Goal: Transaction & Acquisition: Purchase product/service

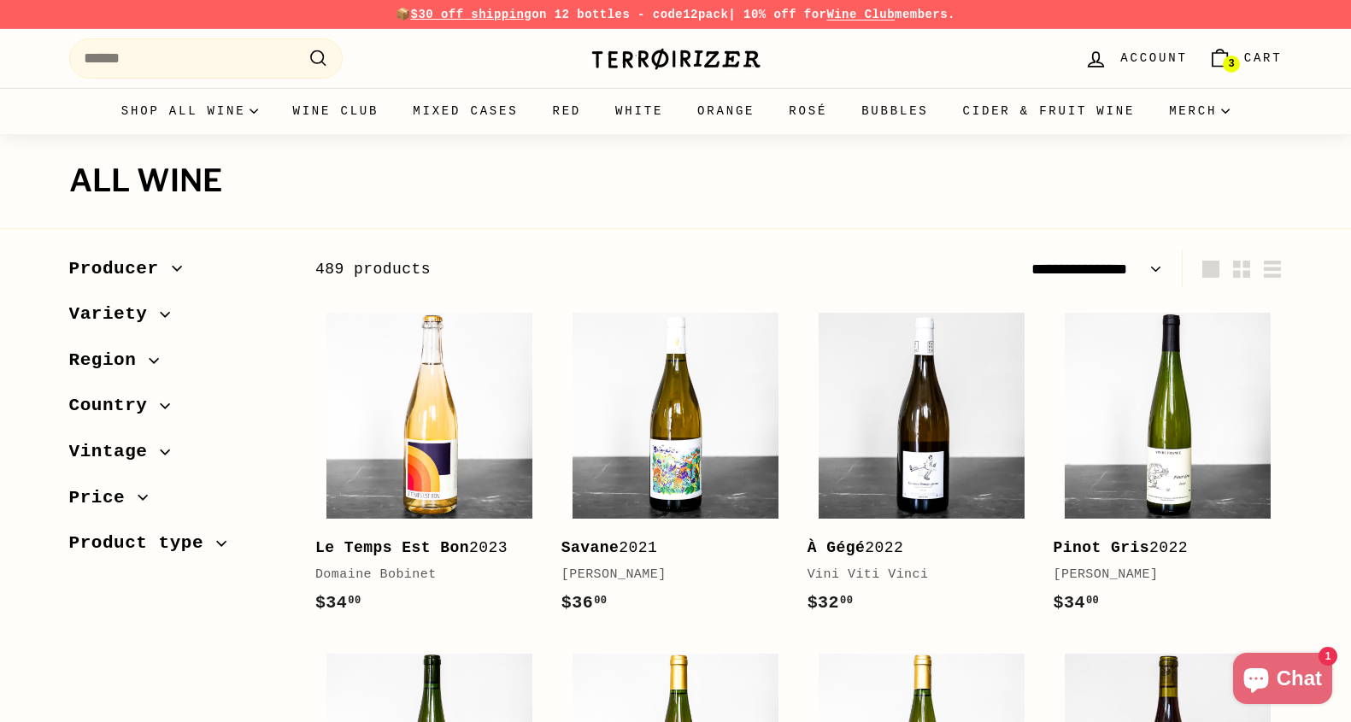
select select "**********"
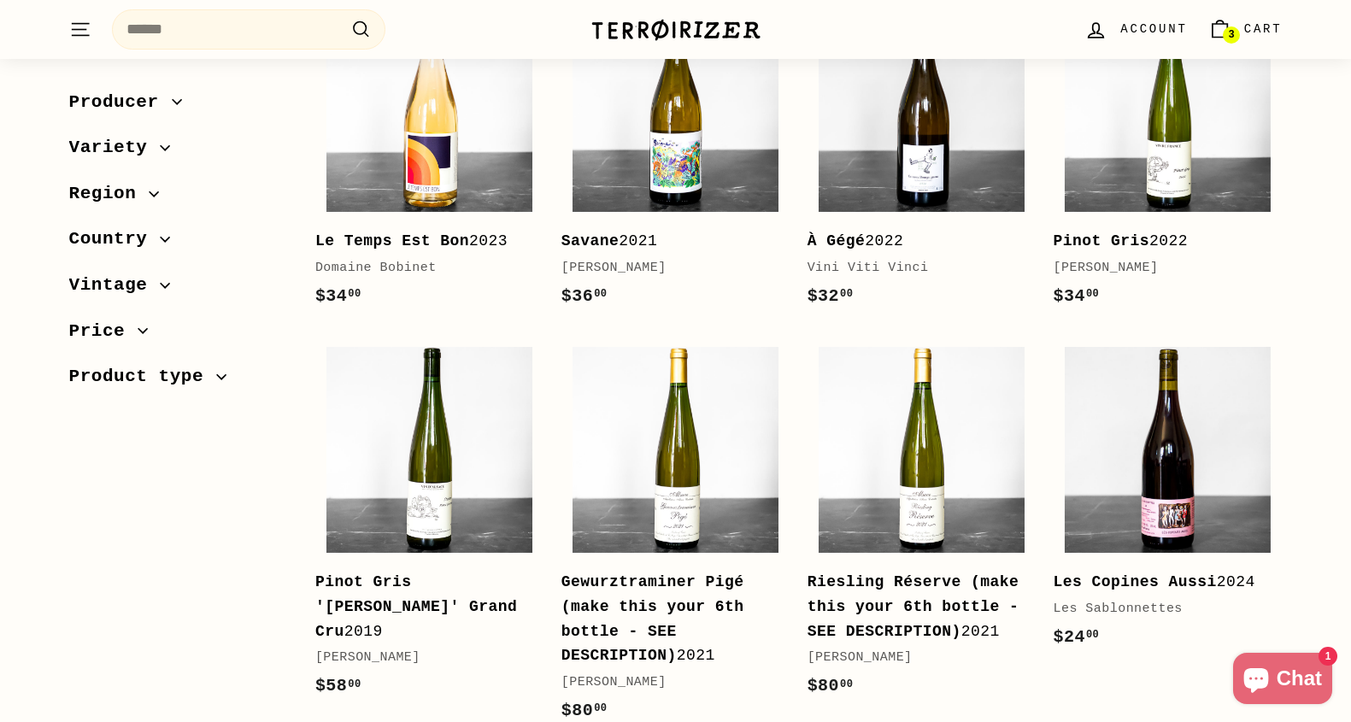
scroll to position [320, 0]
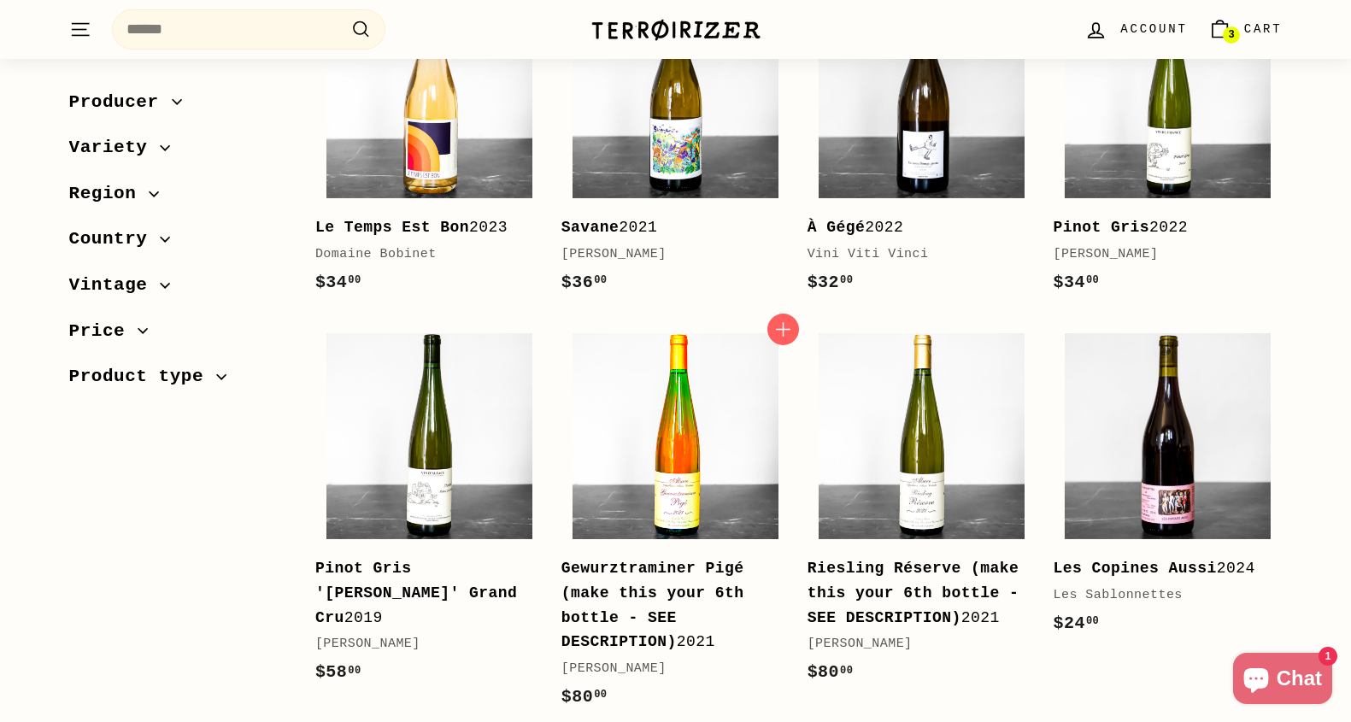
click at [628, 447] on img at bounding box center [675, 436] width 206 height 206
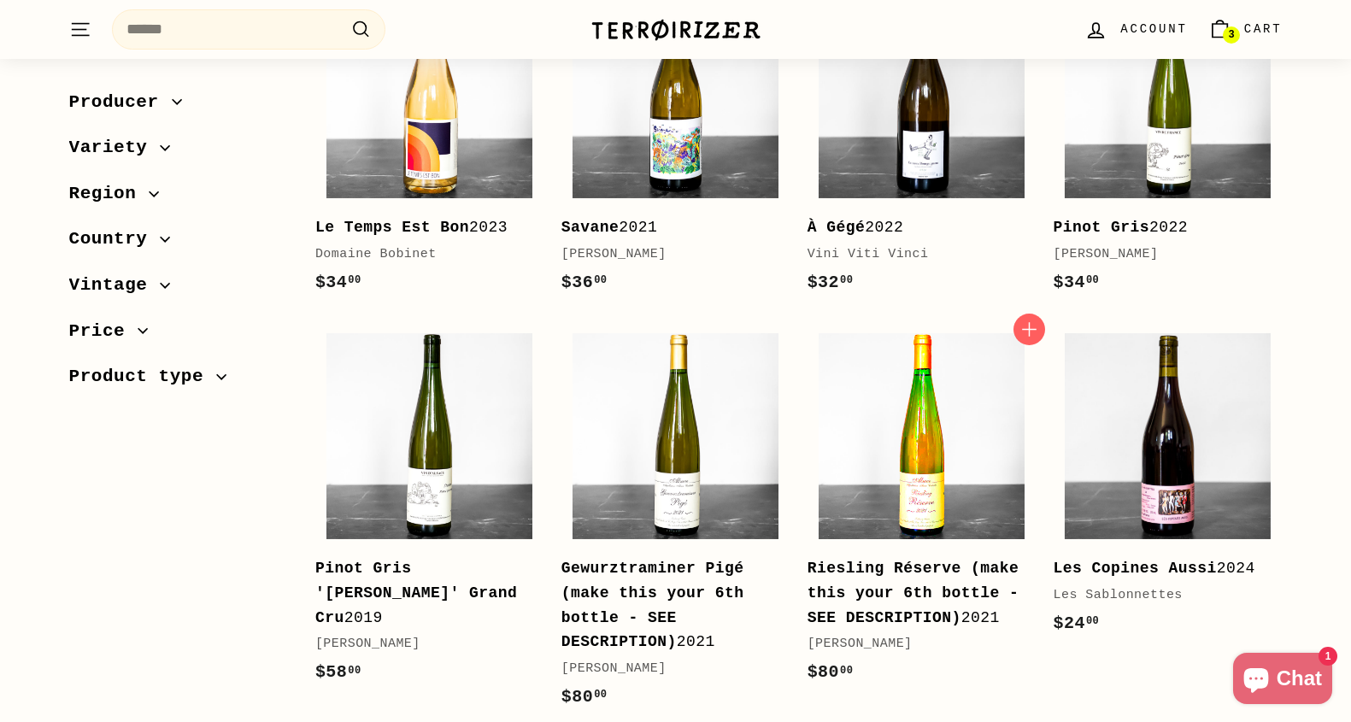
click at [915, 490] on img at bounding box center [922, 436] width 206 height 206
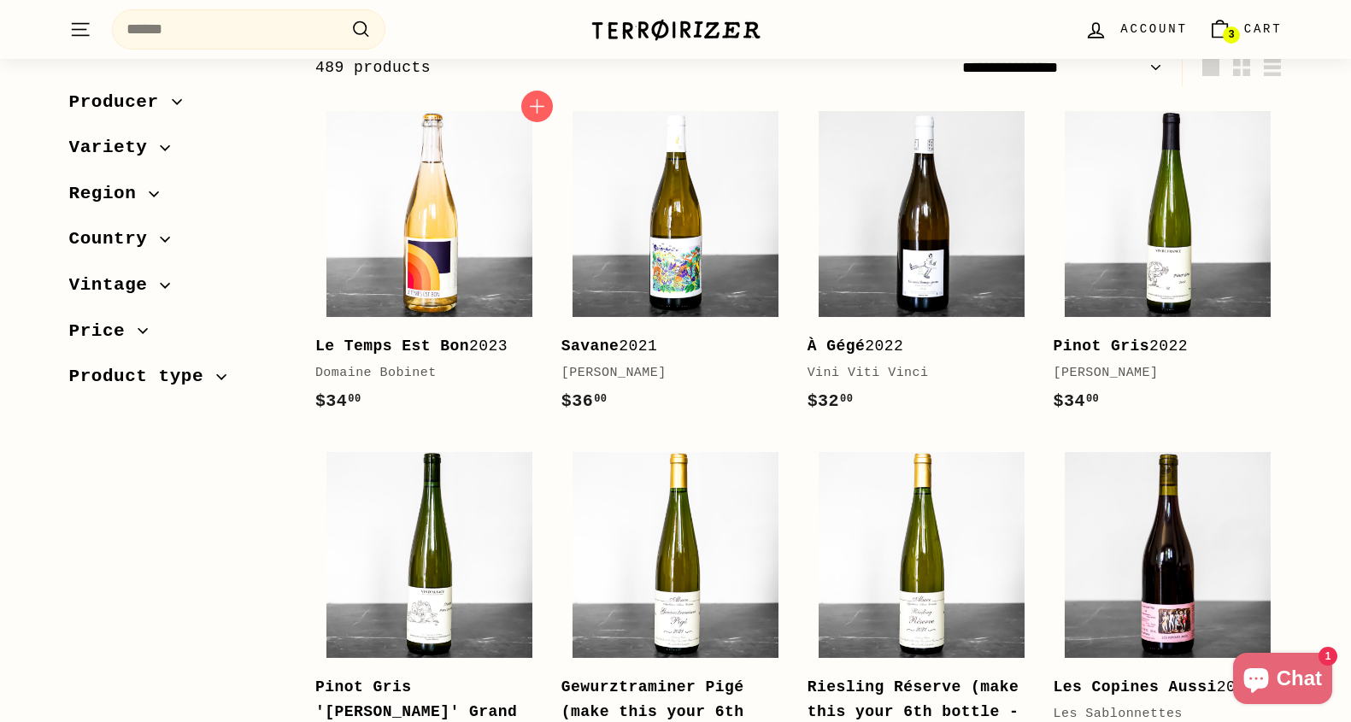
scroll to position [192, 0]
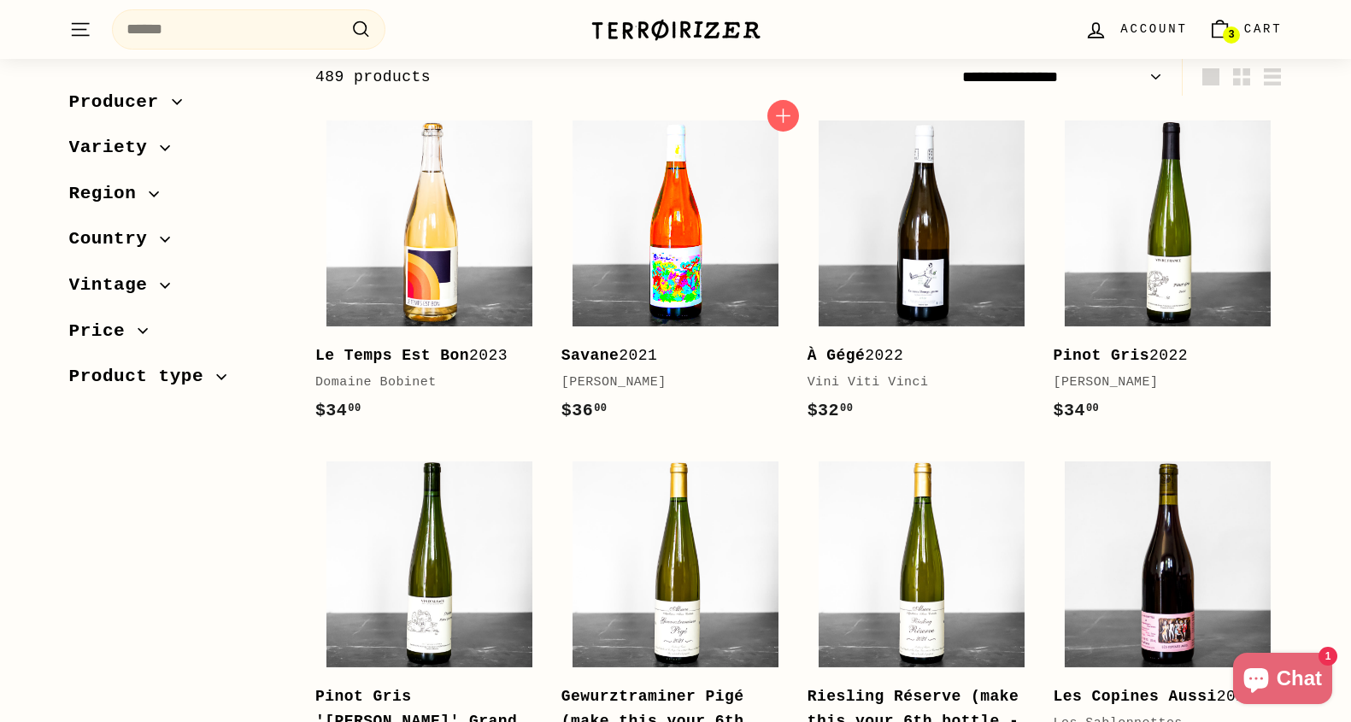
click at [662, 261] on img at bounding box center [675, 223] width 206 height 206
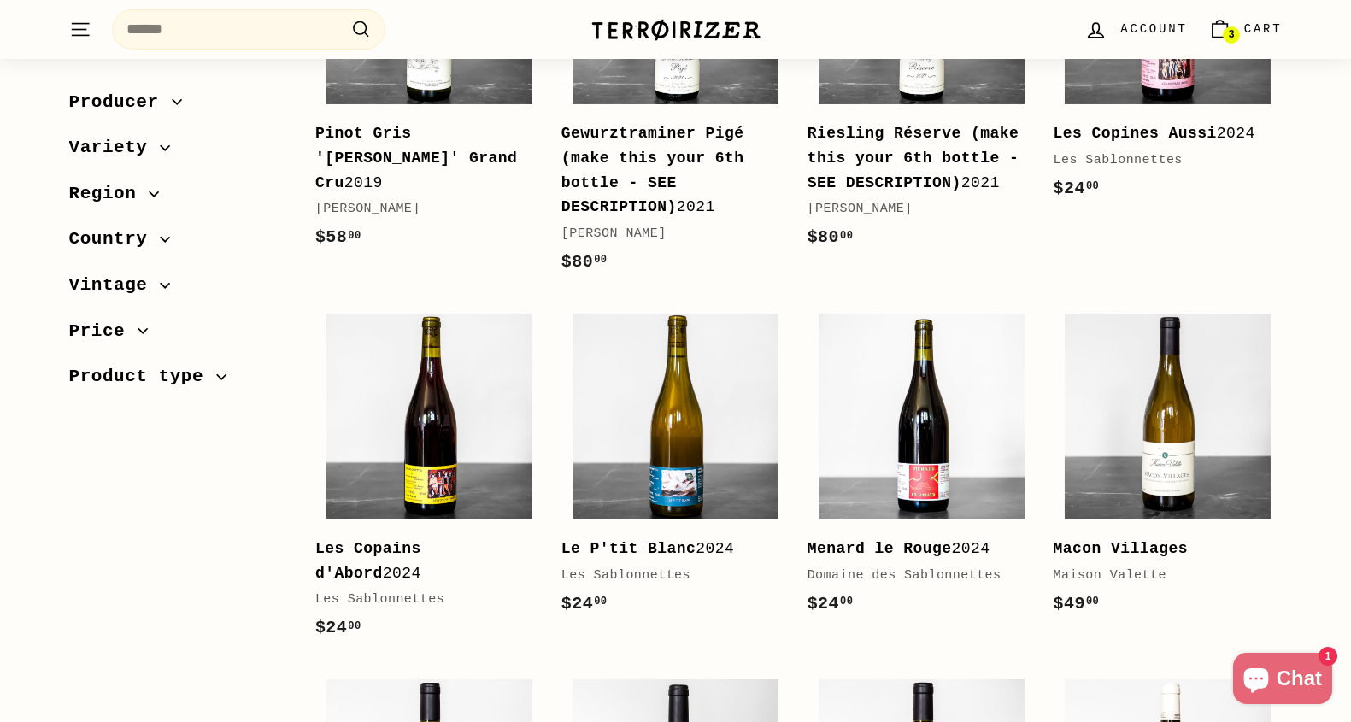
scroll to position [756, 0]
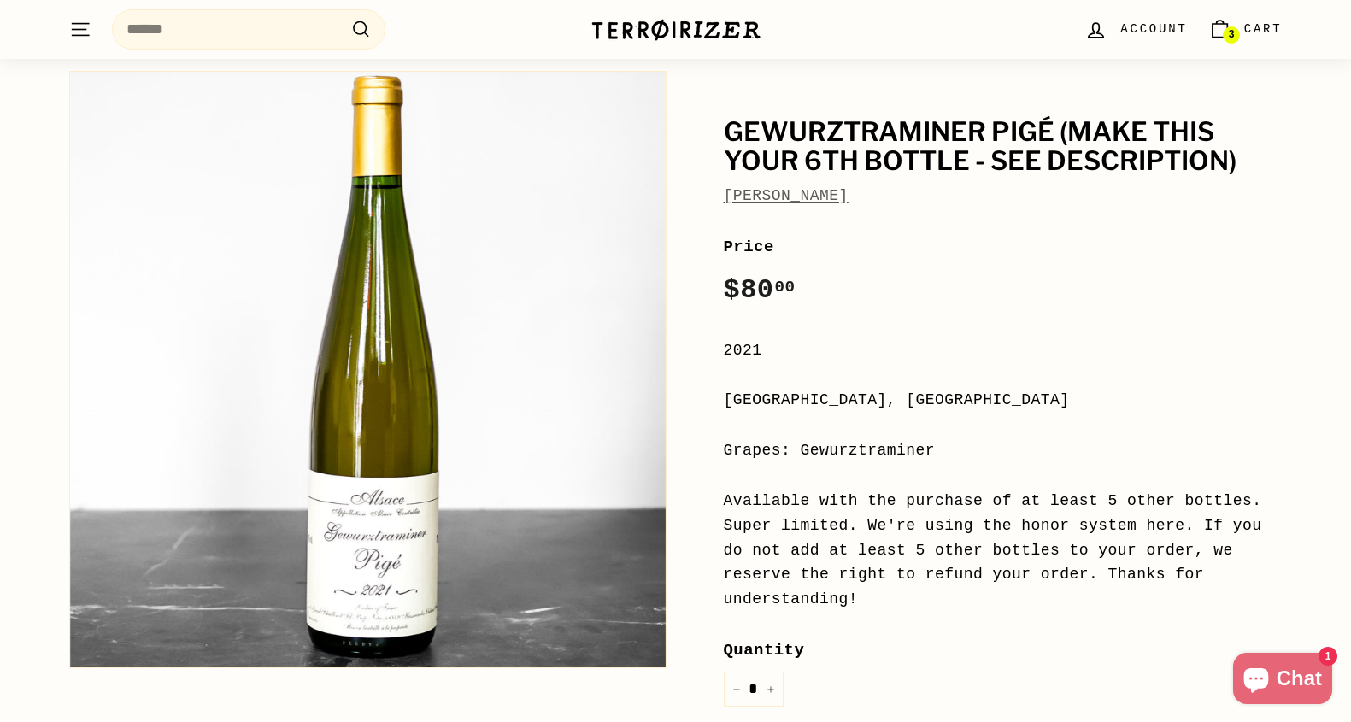
scroll to position [109, 0]
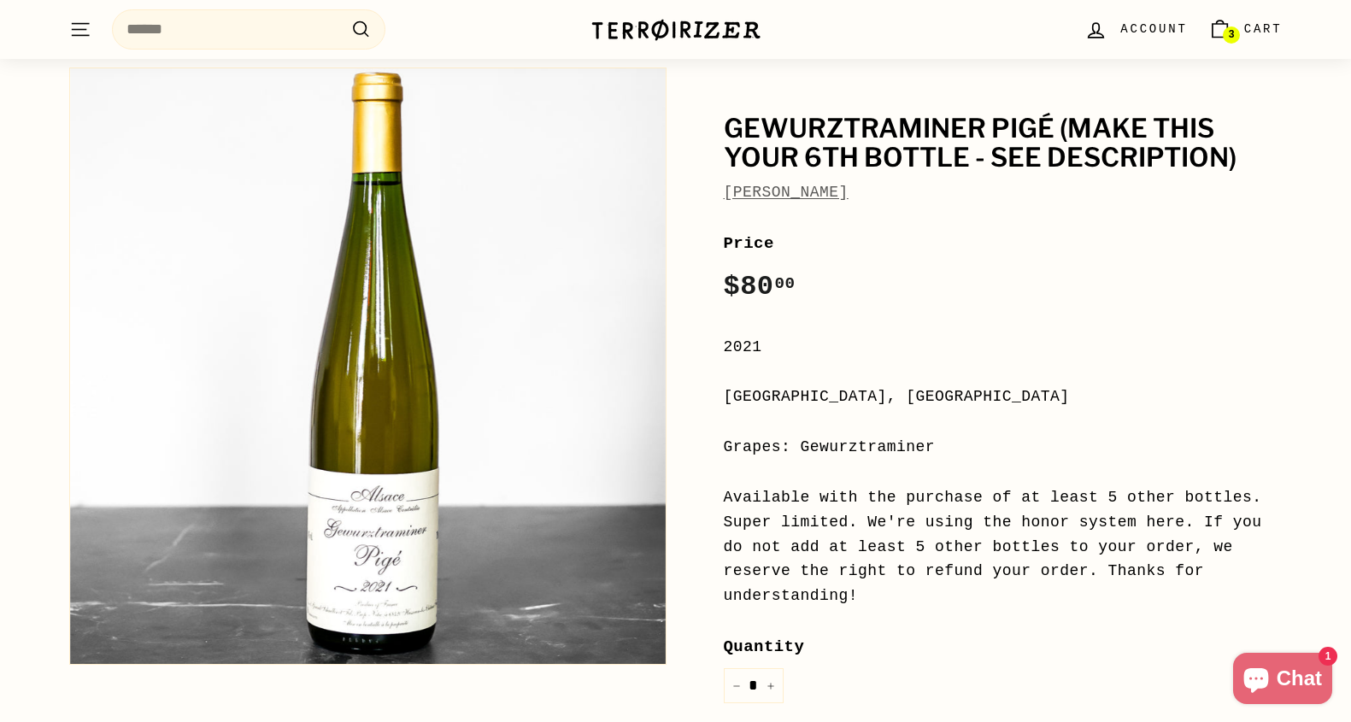
click at [682, 454] on div "Gewurztraminer Pigé (make this your 6th bottle - SEE DESCRIPTION) [PERSON_NAME]…" at bounding box center [974, 545] width 616 height 973
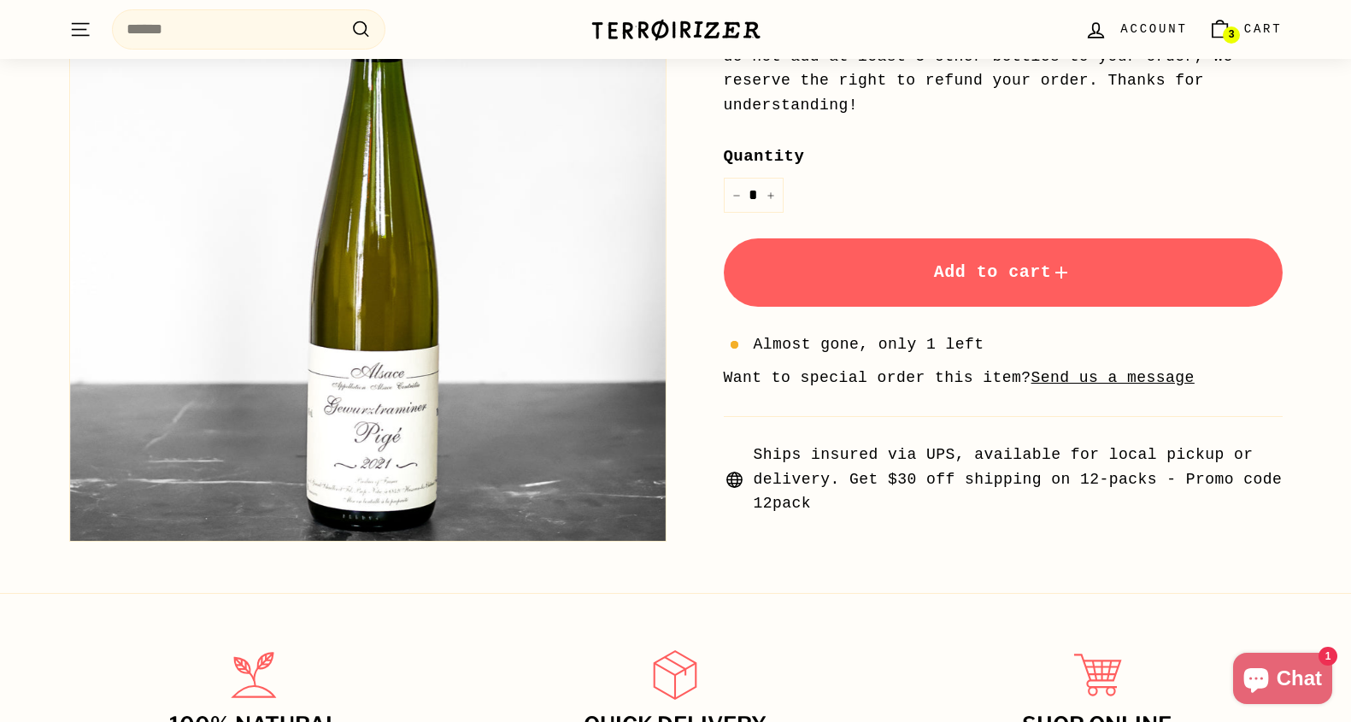
scroll to position [665, 0]
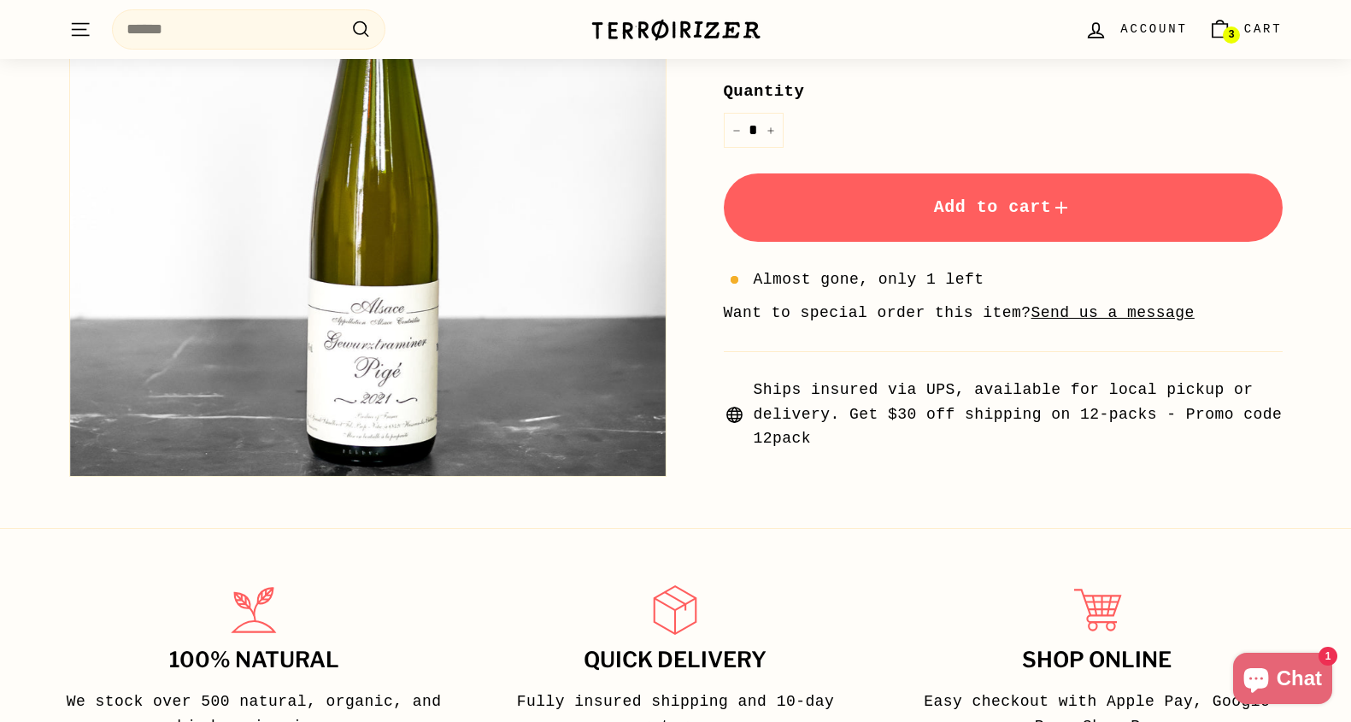
click at [633, 458] on button "Zoom" at bounding box center [368, 178] width 596 height 596
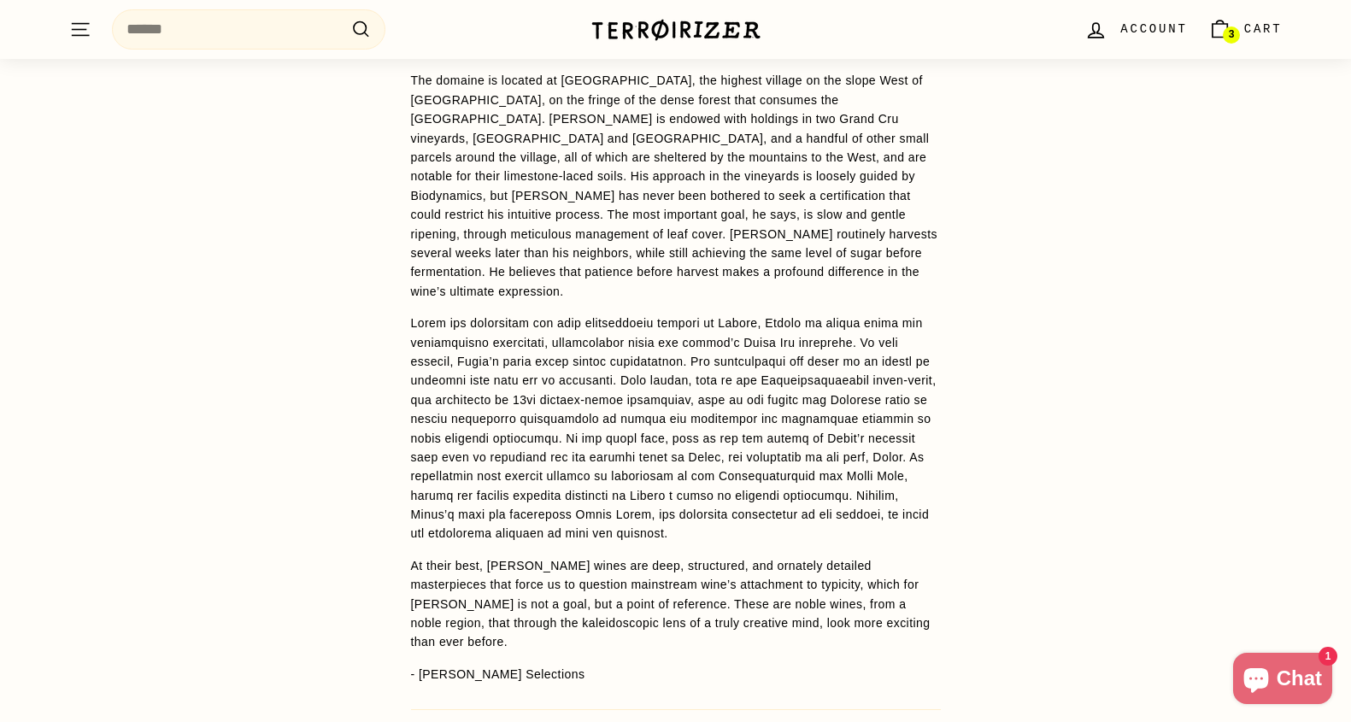
scroll to position [1551, 0]
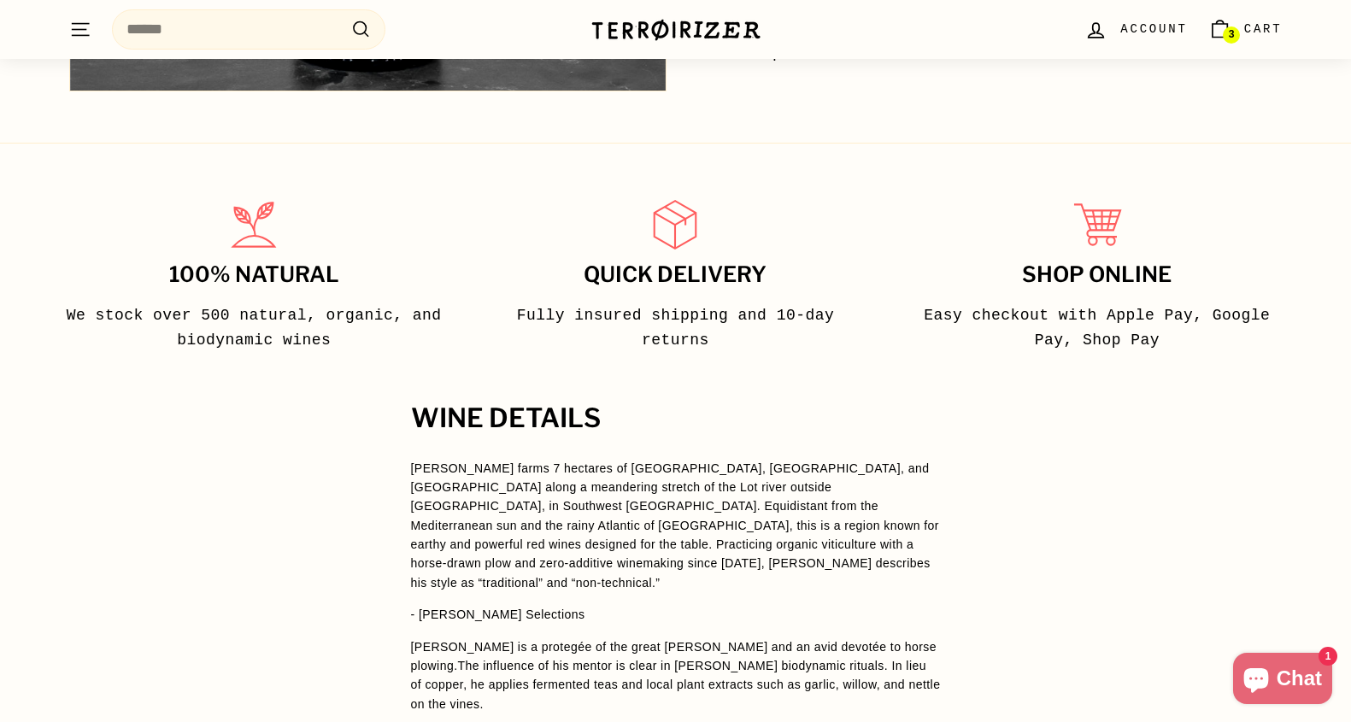
scroll to position [952, 0]
